Goal: Manage account settings

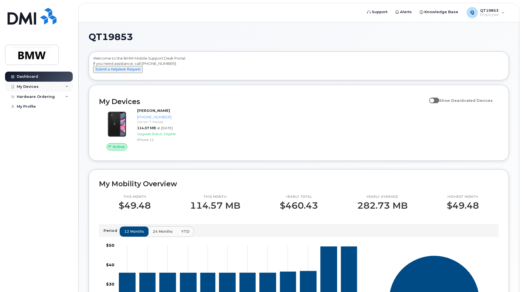
click at [44, 85] on div "My Devices" at bounding box center [39, 87] width 68 height 10
click at [46, 113] on div "([PERSON_NAME])" at bounding box center [51, 112] width 34 height 5
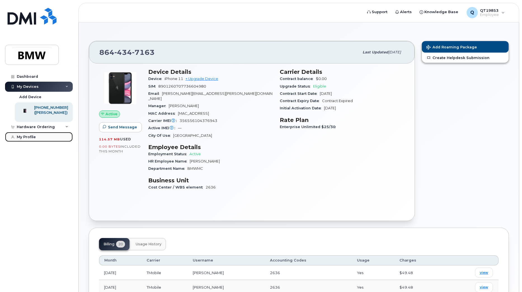
click at [18, 139] on div "My Profile" at bounding box center [26, 137] width 19 height 4
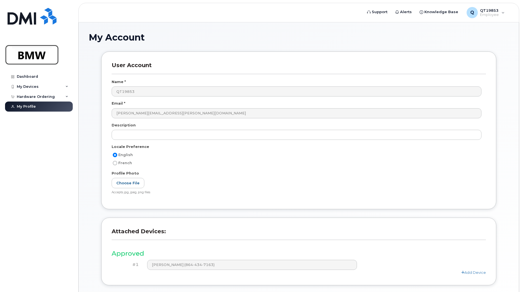
click at [34, 53] on img at bounding box center [31, 55] width 43 height 16
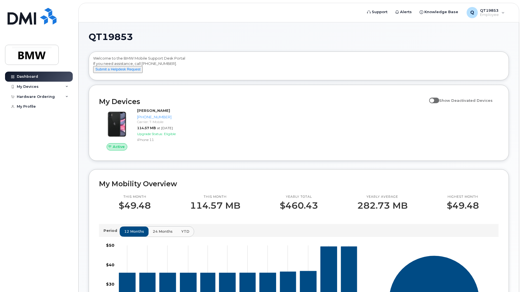
click at [436, 103] on span at bounding box center [434, 101] width 10 height 6
click at [433, 100] on input "Show Deactivated Devices" at bounding box center [431, 97] width 4 height 4
click at [439, 103] on span at bounding box center [434, 101] width 10 height 6
click at [433, 100] on input "Show Deactivated Devices" at bounding box center [431, 97] width 4 height 4
checkbox input "false"
